Goal: Task Accomplishment & Management: Manage account settings

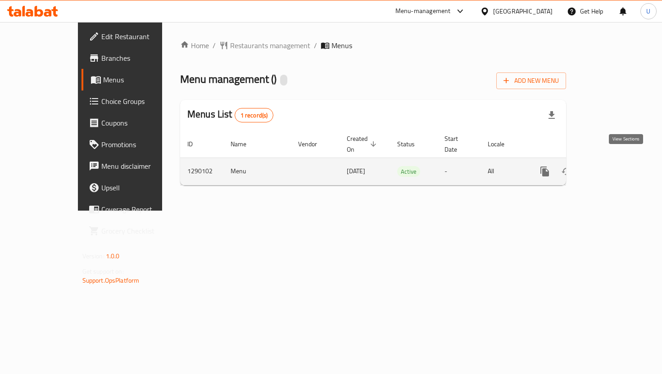
click at [615, 166] on icon "enhanced table" at bounding box center [610, 171] width 11 height 11
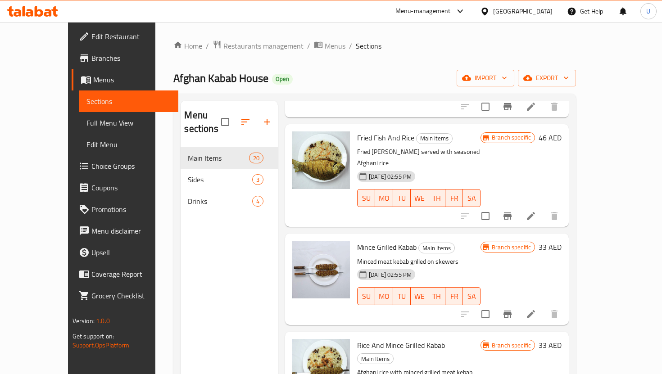
scroll to position [838, 0]
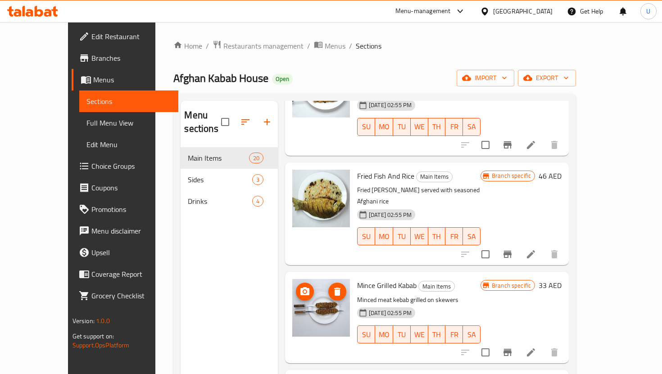
click at [309, 279] on img at bounding box center [321, 308] width 58 height 58
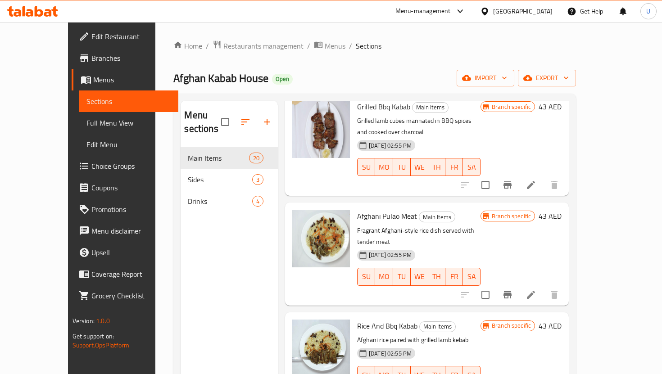
scroll to position [0, 0]
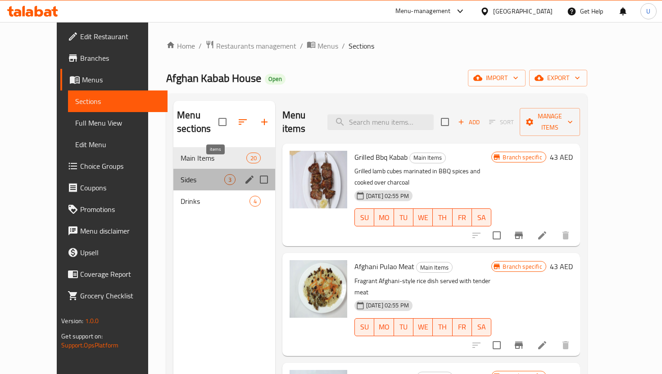
click at [224, 174] on div "3" at bounding box center [229, 179] width 11 height 11
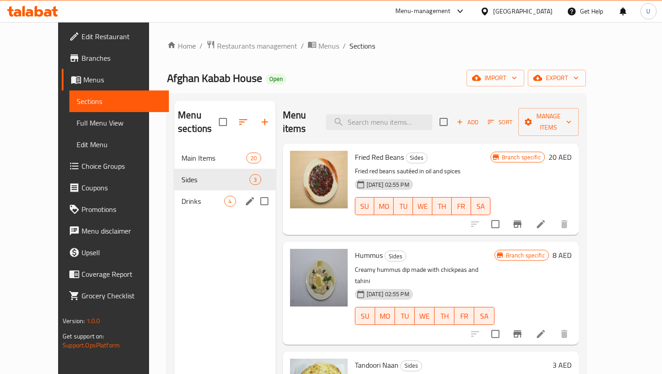
click at [202, 191] on div "Drinks 4" at bounding box center [224, 202] width 101 height 22
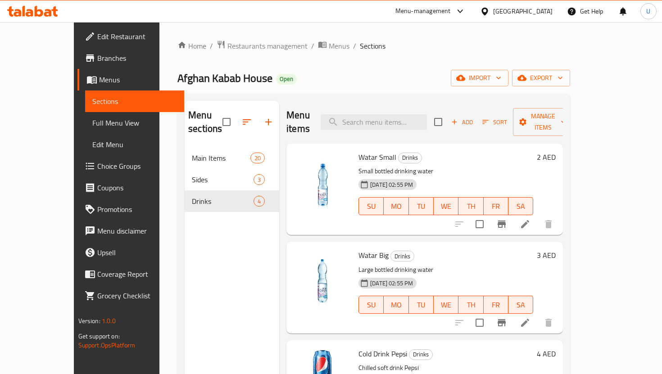
click at [359, 150] on span "Watar Small" at bounding box center [378, 157] width 38 height 14
click at [531, 219] on icon at bounding box center [525, 224] width 11 height 11
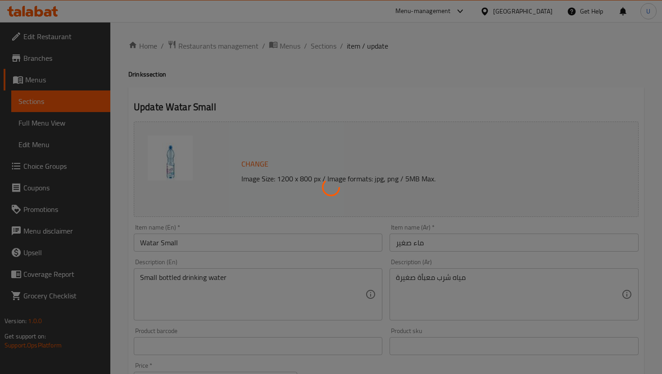
click at [155, 243] on div at bounding box center [331, 187] width 662 height 374
click at [156, 244] on div at bounding box center [331, 187] width 662 height 374
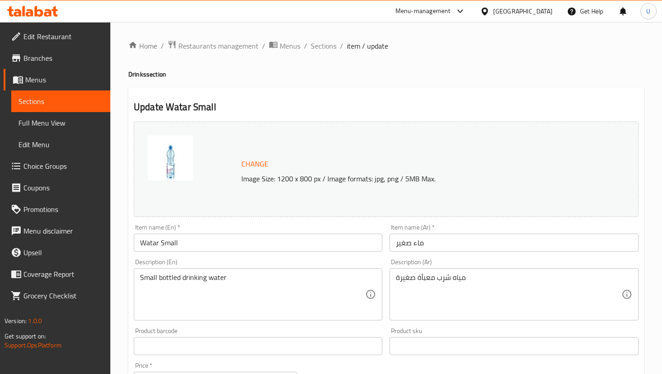
click at [157, 245] on input "Watar Small" at bounding box center [258, 243] width 249 height 18
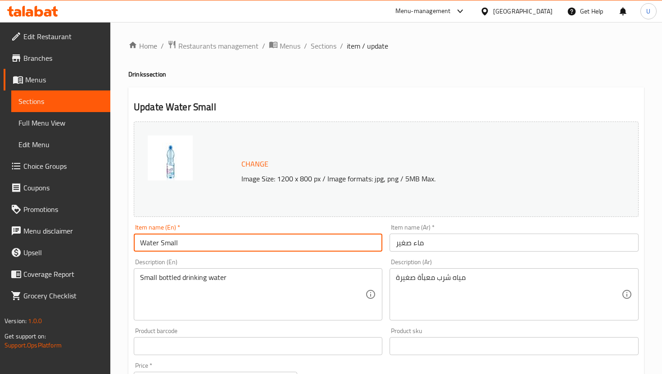
click at [183, 239] on input "Water Small" at bounding box center [258, 243] width 249 height 18
click at [373, 235] on input "Water Bottle - Small" at bounding box center [258, 243] width 249 height 18
type input "Water Bottle - Small"
click at [367, 223] on div "Item name (En)   * Water Bottle - Small Item name (En) *" at bounding box center [258, 238] width 256 height 35
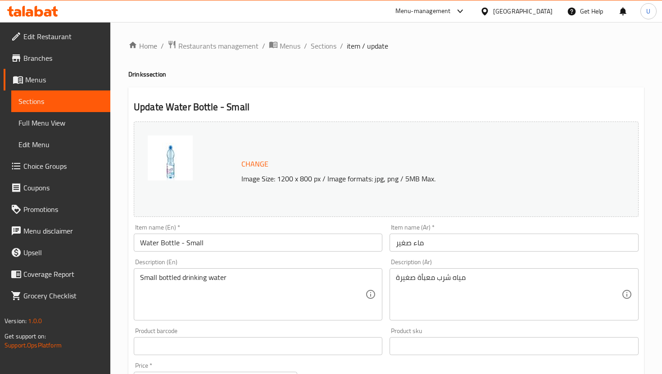
scroll to position [275, 0]
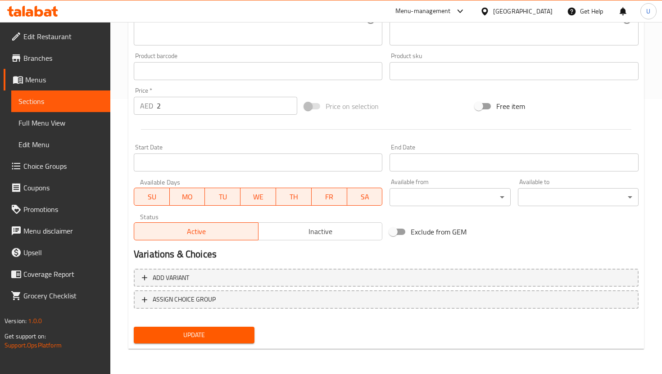
click at [238, 342] on button "Update" at bounding box center [194, 335] width 121 height 17
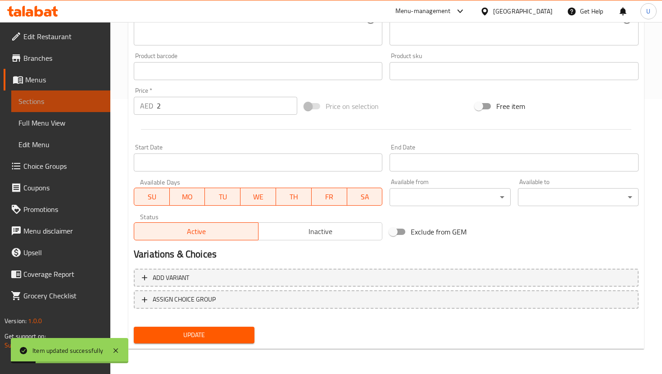
click at [68, 102] on span "Sections" at bounding box center [60, 101] width 85 height 11
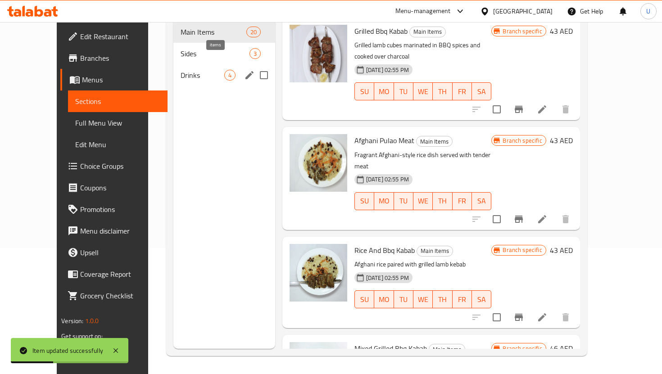
click at [188, 70] on span "Drinks" at bounding box center [202, 75] width 43 height 11
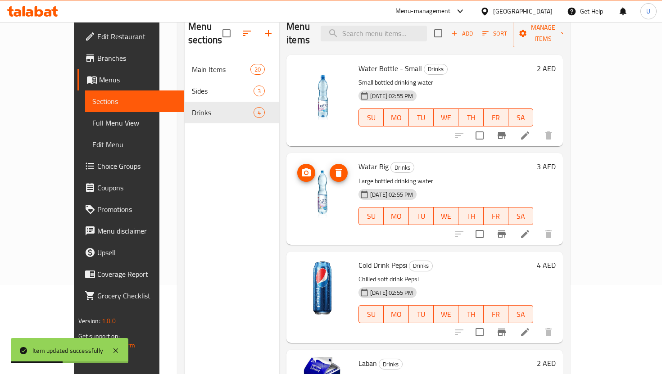
scroll to position [49, 0]
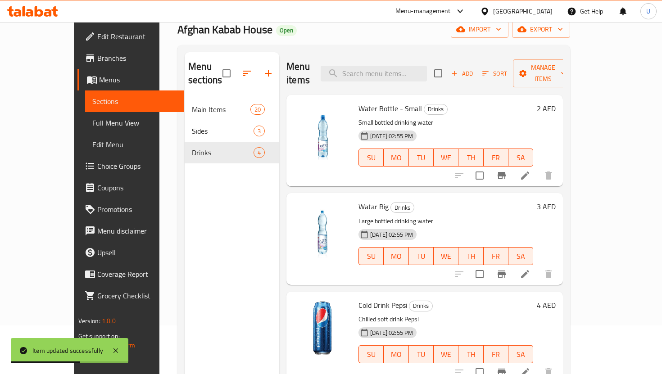
click at [560, 264] on div at bounding box center [504, 275] width 111 height 22
click at [531, 269] on icon at bounding box center [525, 274] width 11 height 11
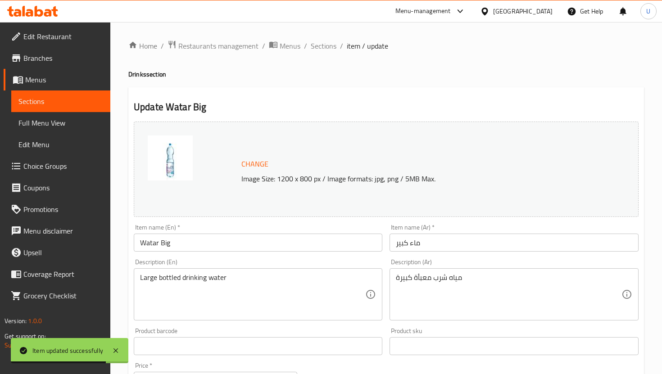
click at [144, 241] on input "Watar Big" at bounding box center [258, 243] width 249 height 18
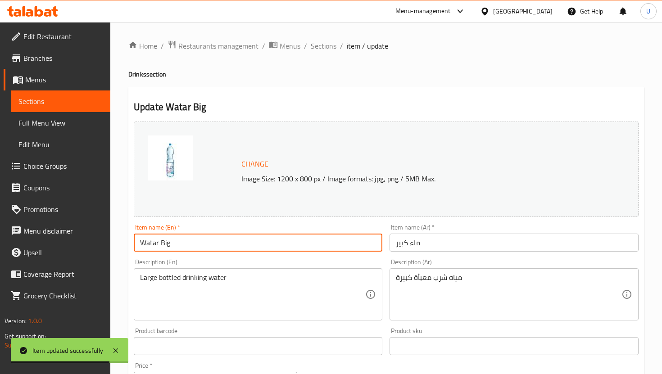
click at [144, 241] on input "Watar Big" at bounding box center [258, 243] width 249 height 18
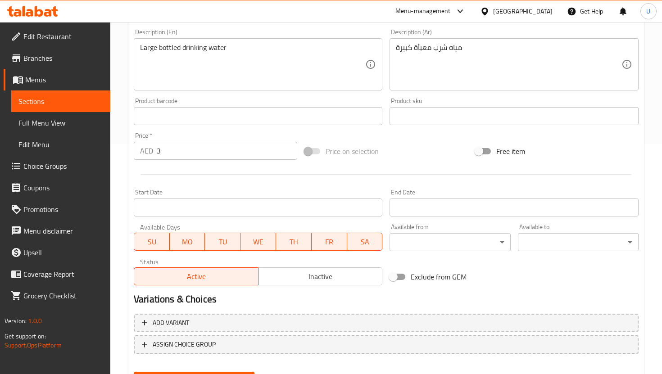
scroll to position [275, 0]
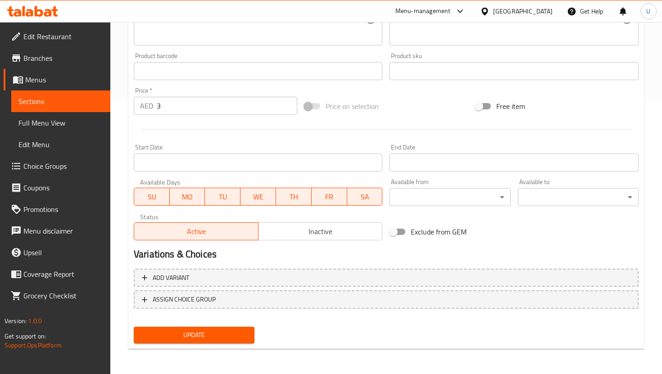
type input "Water Bottle - Big"
click at [221, 335] on span "Update" at bounding box center [194, 335] width 106 height 11
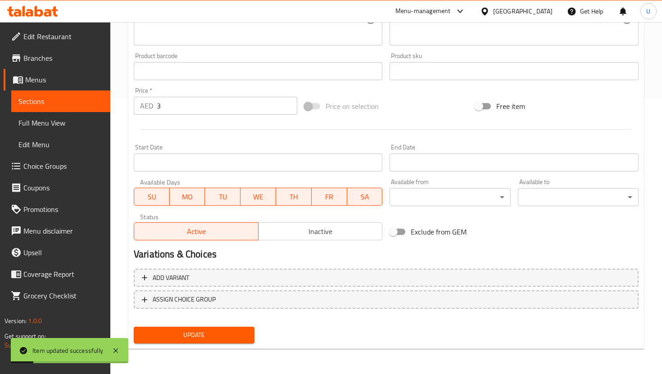
click at [77, 93] on link "Sections" at bounding box center [60, 102] width 99 height 22
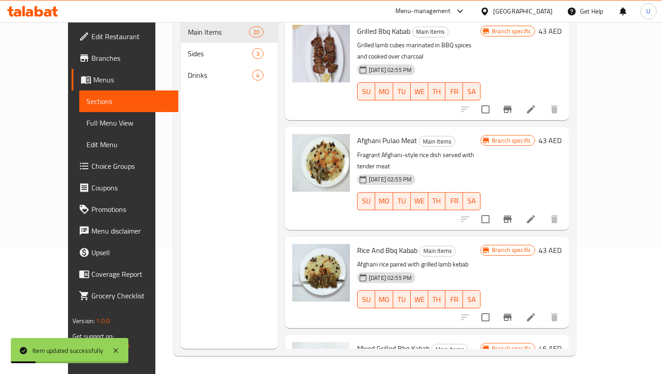
scroll to position [126, 0]
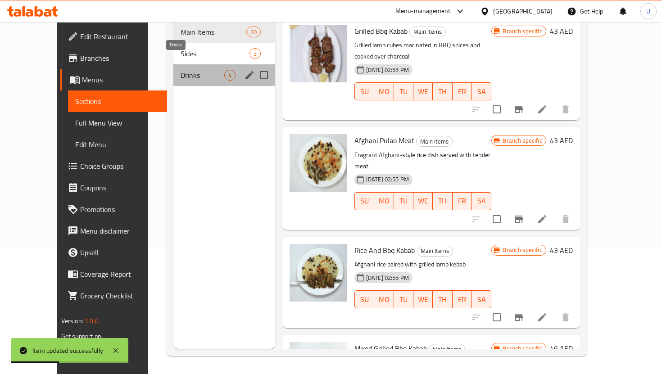
click at [200, 70] on span "Drinks" at bounding box center [202, 75] width 43 height 11
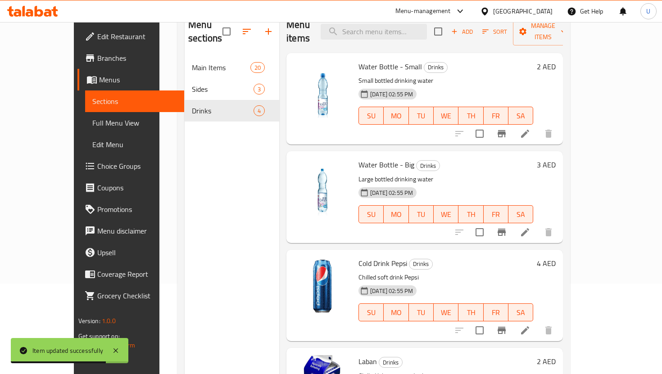
scroll to position [49, 0]
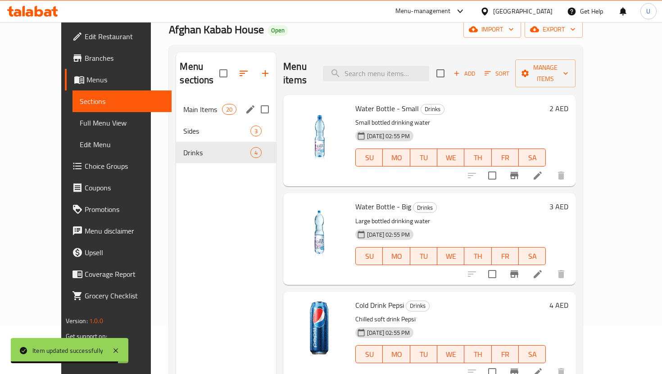
click at [191, 126] on span "Sides" at bounding box center [216, 131] width 67 height 11
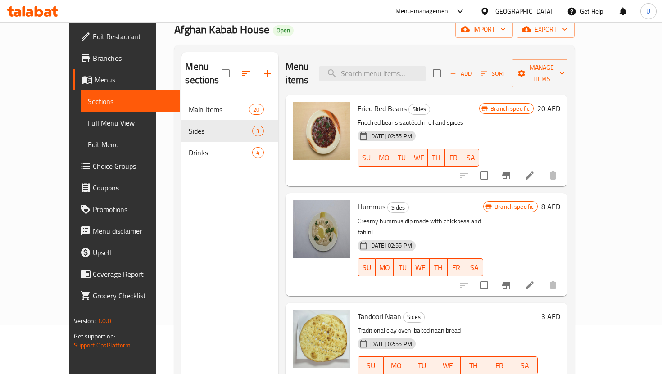
scroll to position [126, 0]
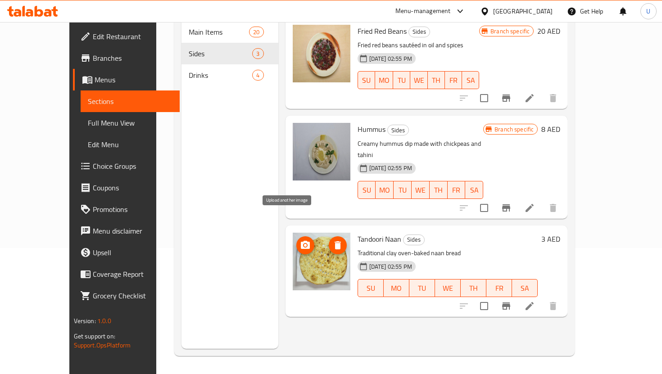
click at [296, 240] on span "upload picture" at bounding box center [305, 245] width 18 height 11
